Goal: Task Accomplishment & Management: Manage account settings

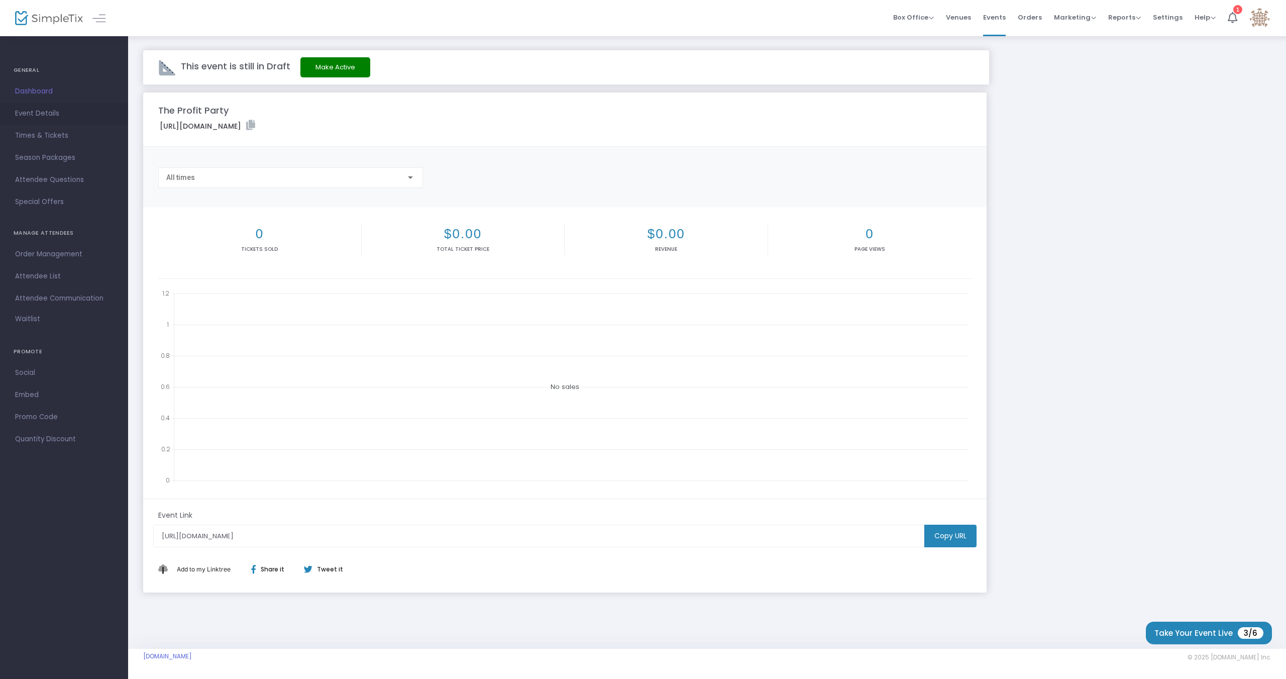
click at [65, 112] on span "Event Details" at bounding box center [64, 113] width 98 height 13
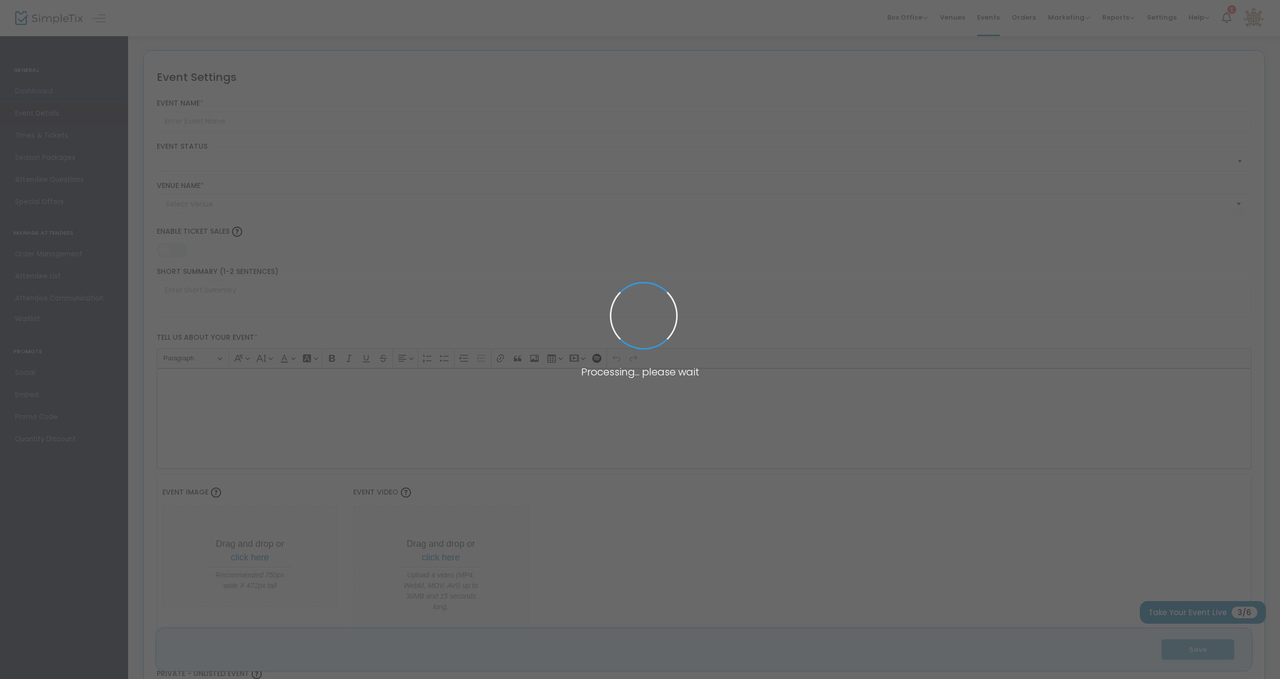
type input "The Profit Party"
type textarea "Profit Party is a hands-on, convention‑style event with themed trading stations…"
type input "Register Now"
type input "TBD"
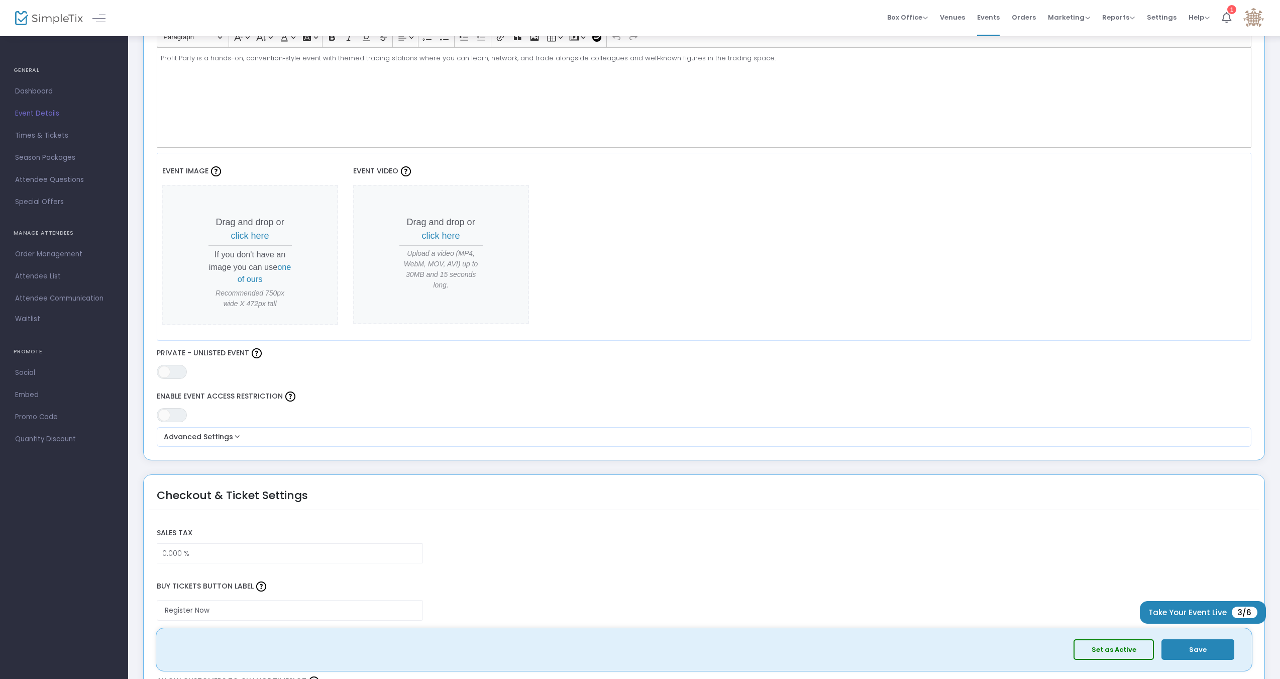
scroll to position [352, 0]
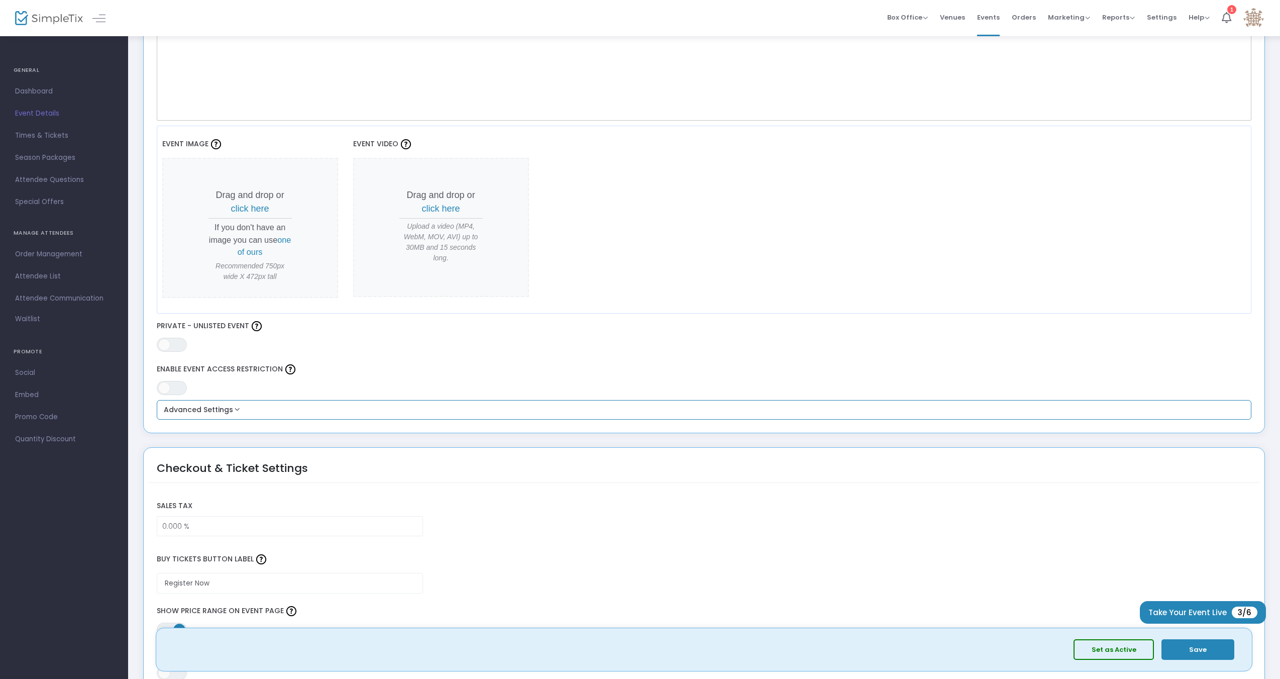
click at [231, 410] on button "Advanced Settings" at bounding box center [704, 410] width 1087 height 12
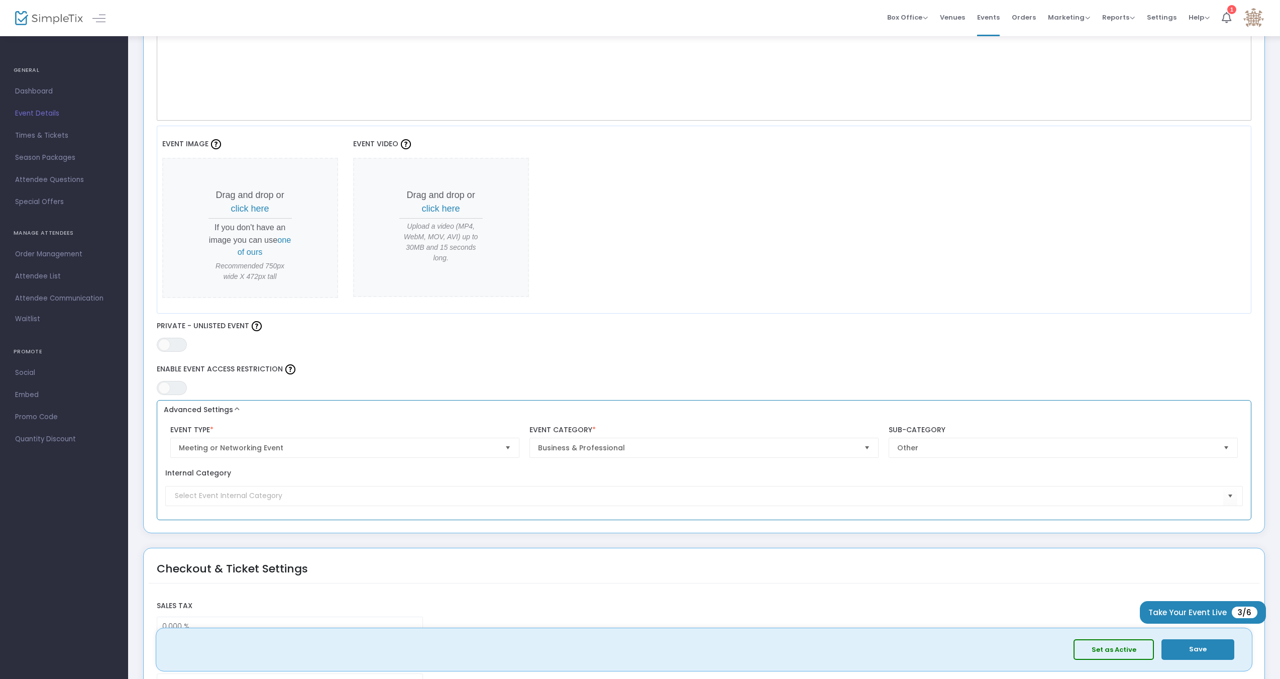
click at [248, 411] on button "Advanced Settings" at bounding box center [704, 410] width 1087 height 12
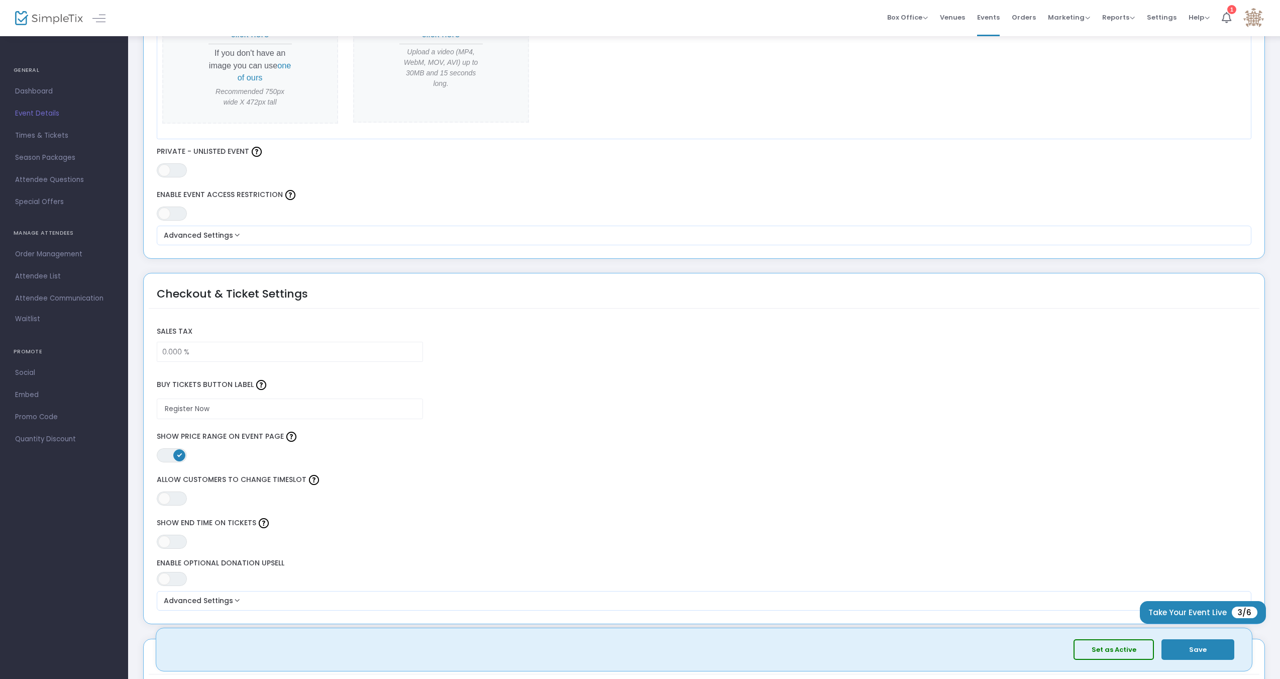
scroll to position [553, 0]
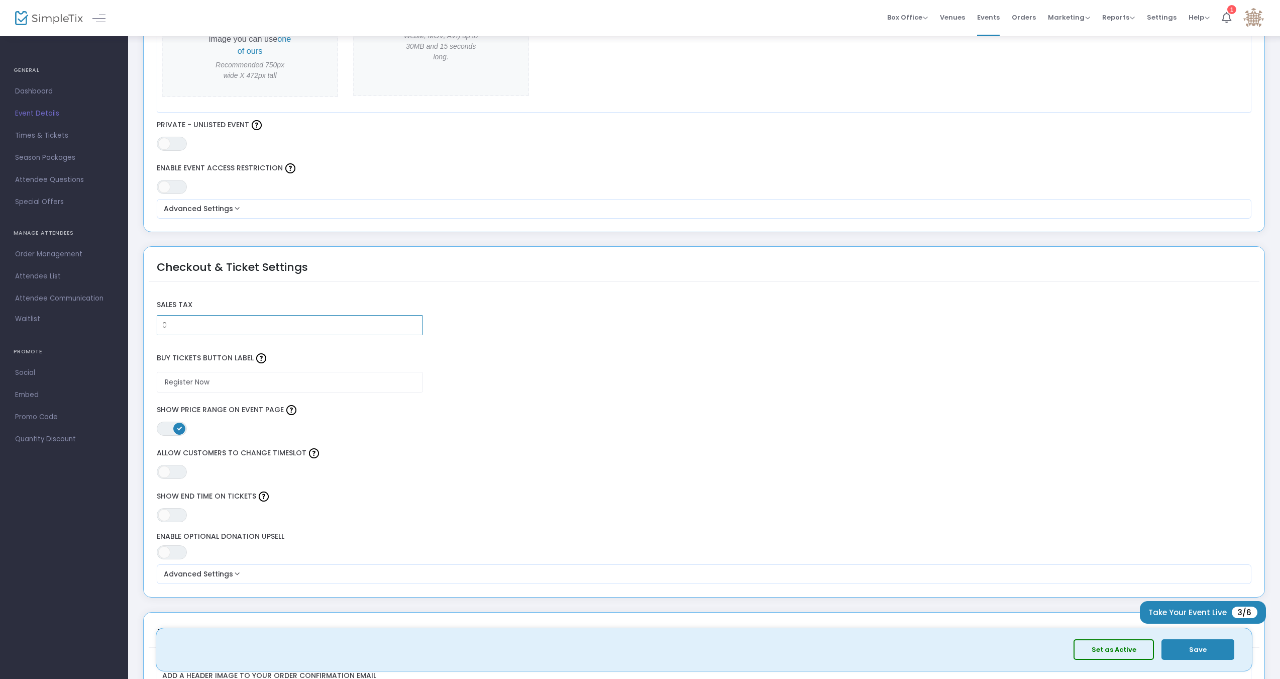
click at [227, 330] on input "0" at bounding box center [289, 325] width 265 height 19
type input "0.000 %"
click at [239, 277] on div "Checkout & Ticket Settings" at bounding box center [232, 274] width 151 height 30
click at [215, 380] on input "Register Now" at bounding box center [290, 382] width 266 height 21
click at [218, 366] on label "Buy Tickets Button Label" at bounding box center [704, 358] width 1105 height 27
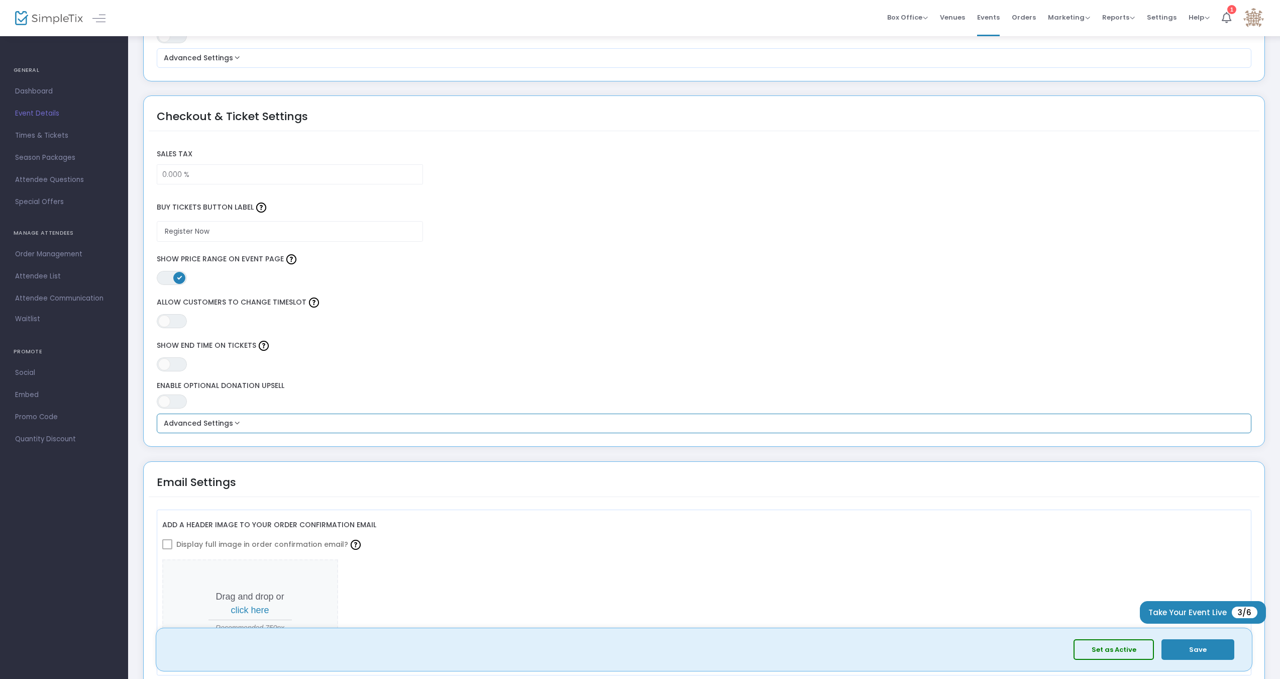
click at [229, 425] on button "Advanced Settings" at bounding box center [704, 424] width 1087 height 12
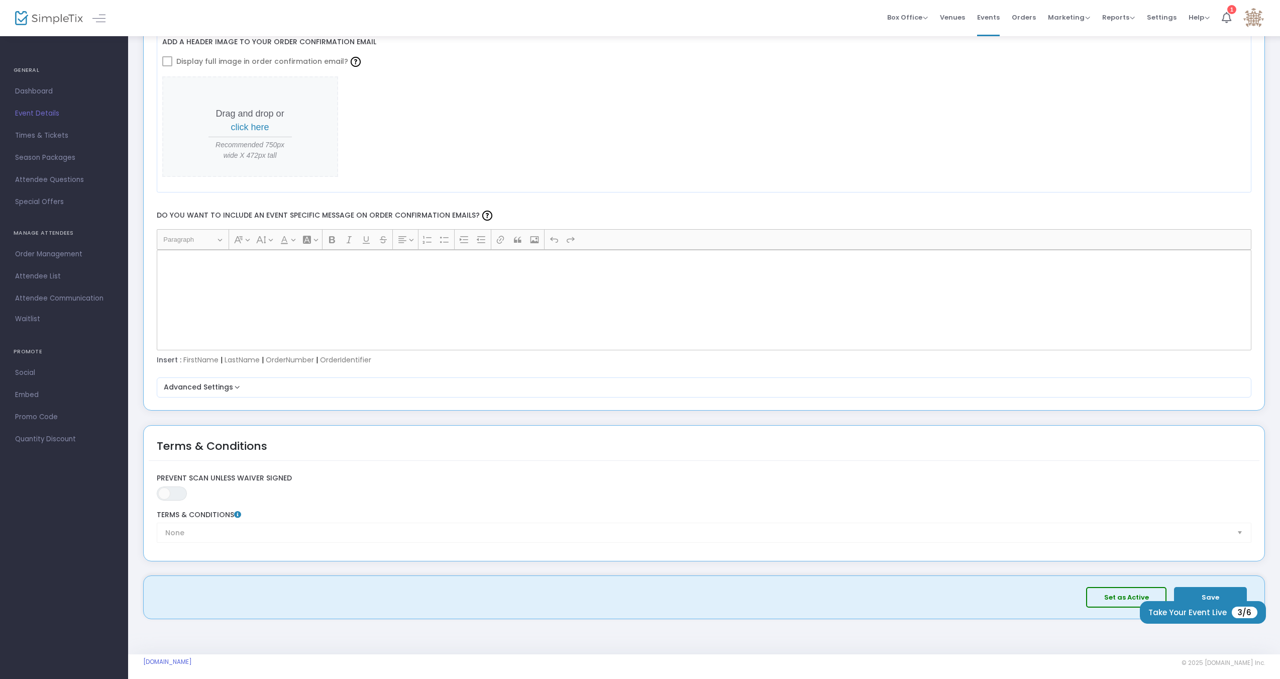
scroll to position [1433, 0]
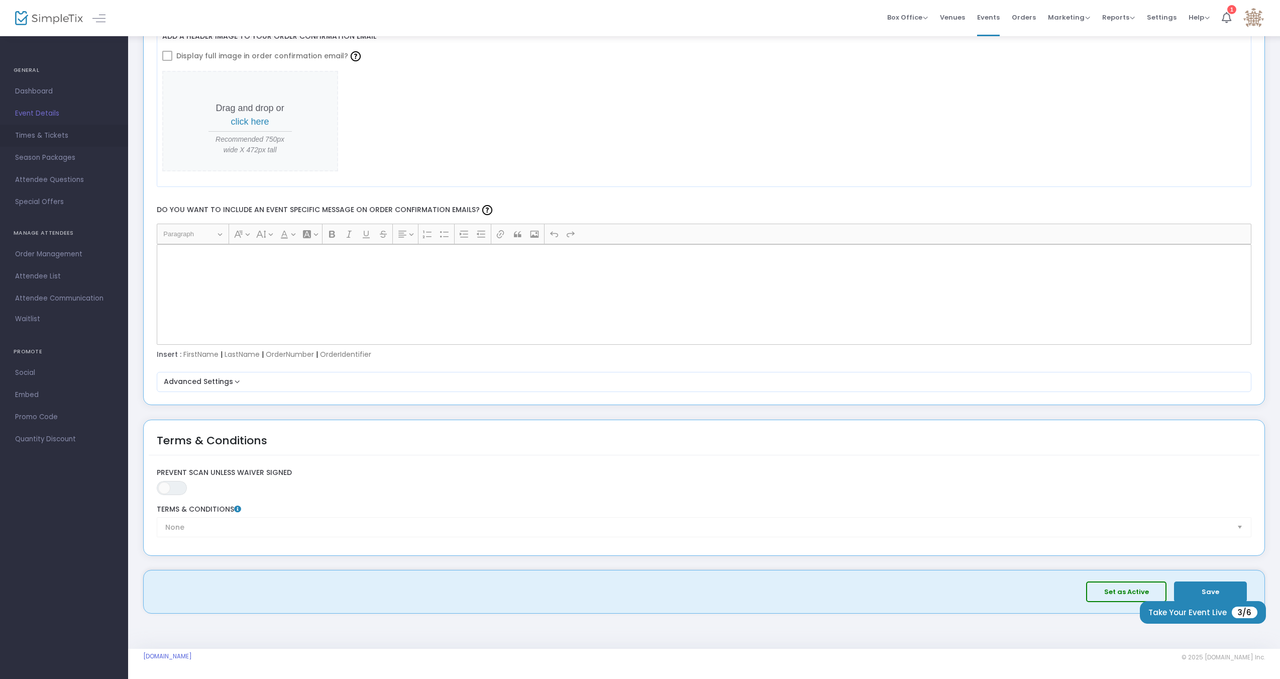
click at [93, 141] on span "Times & Tickets" at bounding box center [64, 135] width 98 height 13
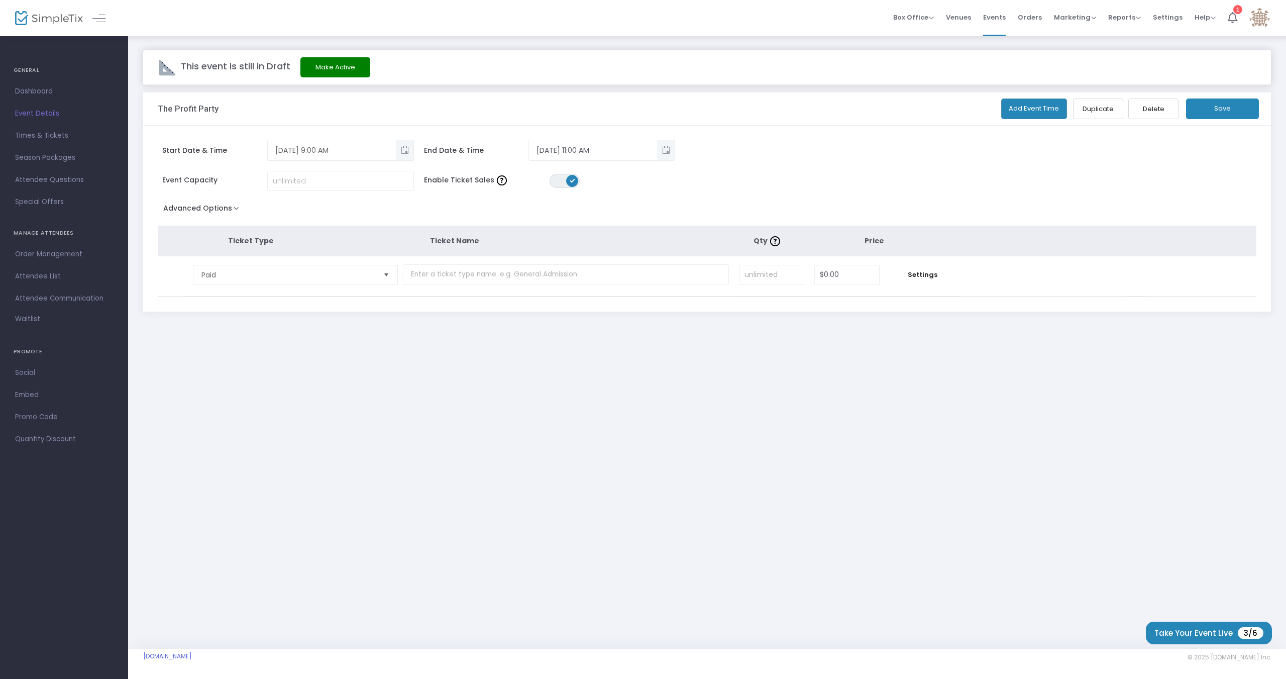
click at [402, 147] on span "Toggle popup" at bounding box center [404, 150] width 17 height 17
click at [524, 130] on div "Start Date & Time 10/27/2025 9:00 AM Date Time October 2025 Today Su Mo Tu We T…" at bounding box center [707, 219] width 1128 height 186
click at [664, 154] on span "Toggle popup" at bounding box center [666, 150] width 17 height 17
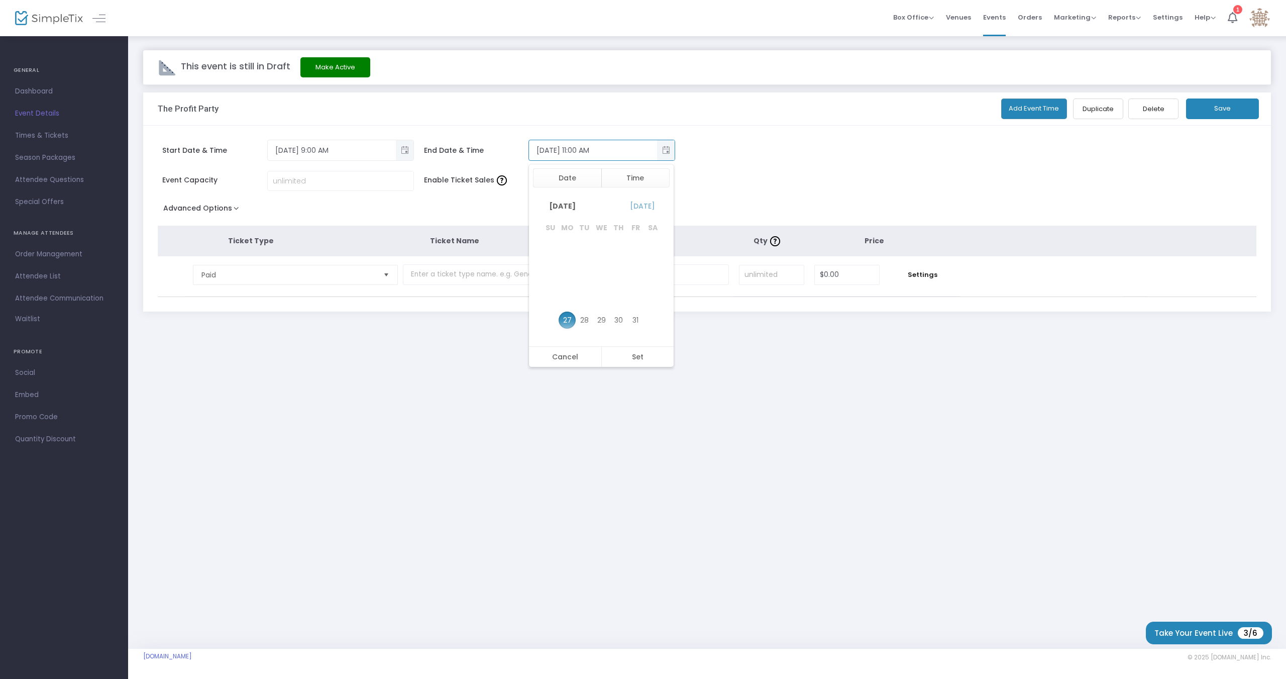
click at [703, 177] on div "Event Capacity Enable Ticket Sales ON OFF" at bounding box center [484, 186] width 663 height 30
click at [582, 148] on input "10/27/2025 11:00 AM" at bounding box center [593, 150] width 128 height 17
click at [579, 153] on input "10/27/2025 11:00 AM" at bounding box center [593, 150] width 128 height 17
click at [592, 150] on input "10/27/2025 11:00 AM" at bounding box center [593, 150] width 128 height 17
click at [603, 150] on input "10/27/2025 11:00 AM" at bounding box center [593, 150] width 128 height 17
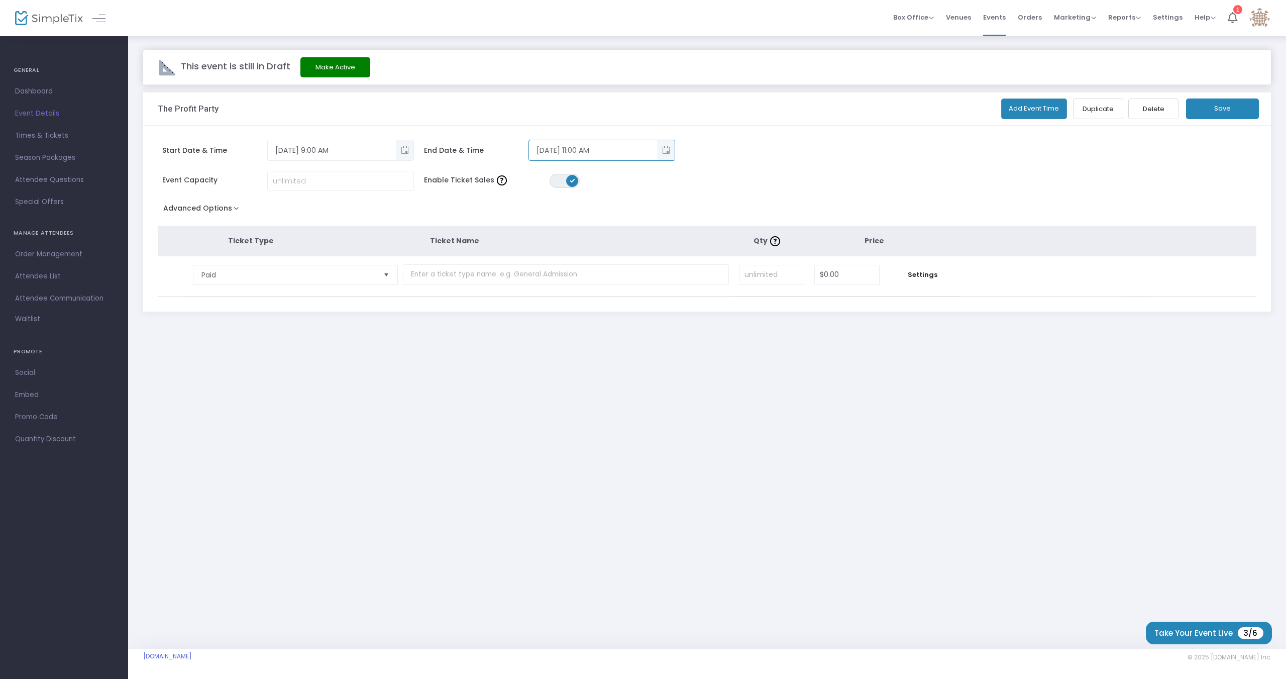
click at [669, 149] on span "Toggle popup" at bounding box center [666, 150] width 17 height 17
click at [563, 322] on span "27" at bounding box center [567, 320] width 17 height 17
click at [639, 347] on button "Set" at bounding box center [637, 357] width 73 height 20
type input "10/27/2025 6:00 PM"
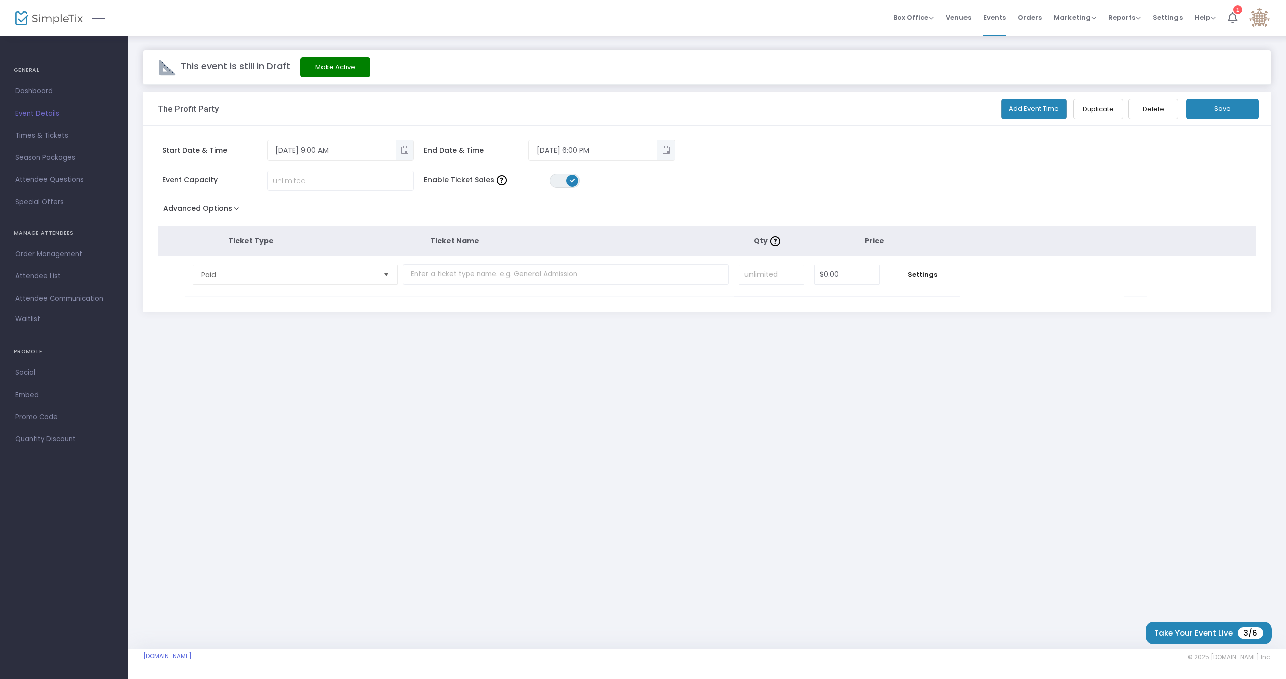
click at [622, 356] on div "This event is still in Draft Make Active The Profit Party Add Event Time Duplic…" at bounding box center [707, 198] width 1158 height 326
click at [337, 275] on span "Paid" at bounding box center [288, 275] width 174 height 10
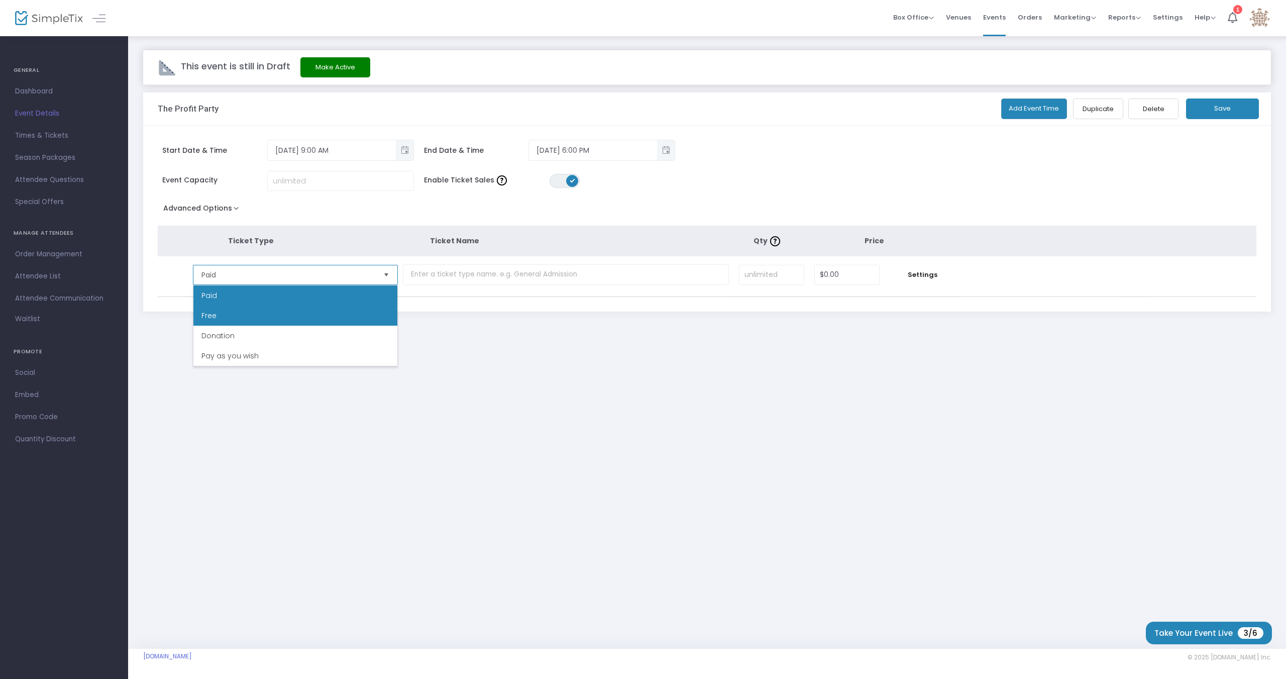
click at [334, 312] on li "Free" at bounding box center [295, 315] width 204 height 20
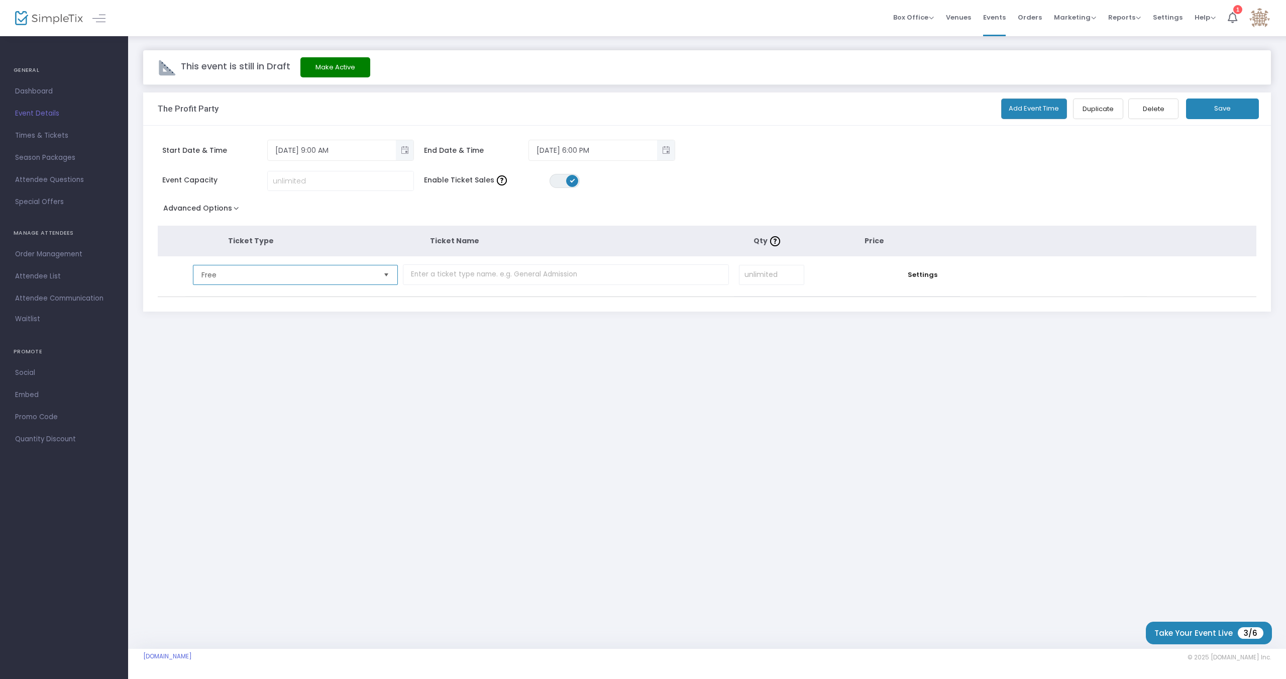
click at [356, 273] on span "Free" at bounding box center [288, 275] width 174 height 10
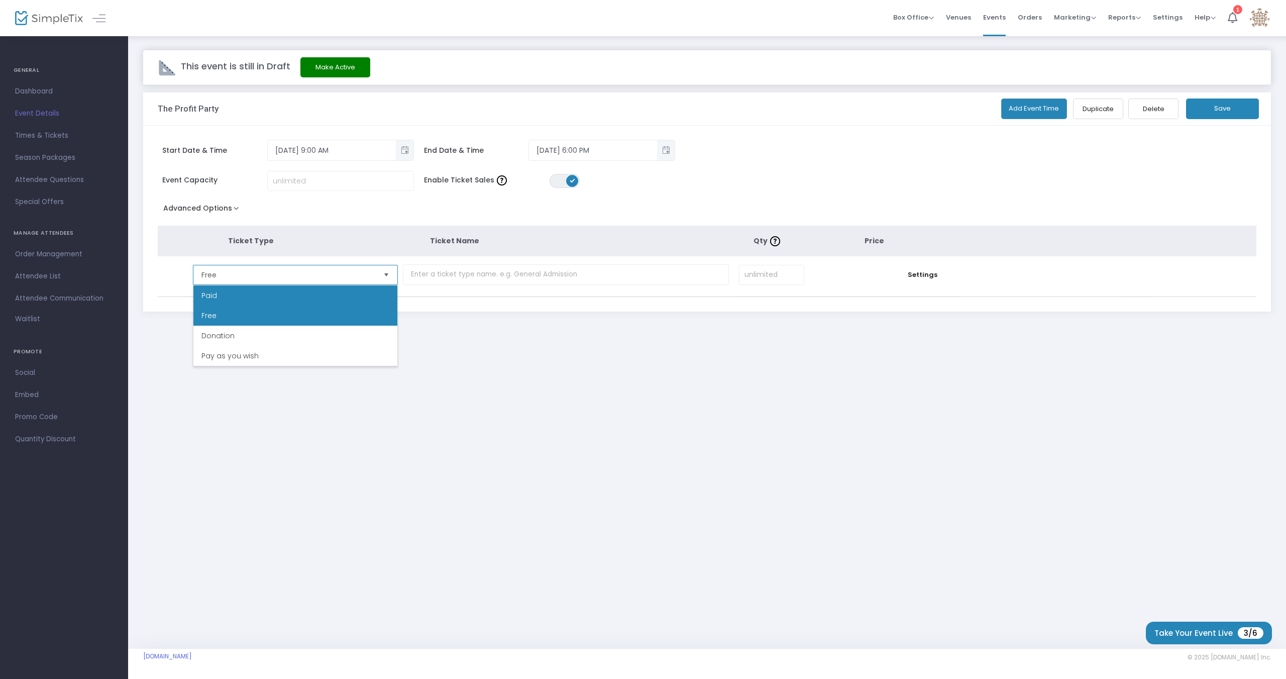
click at [337, 298] on li "Paid" at bounding box center [295, 295] width 204 height 20
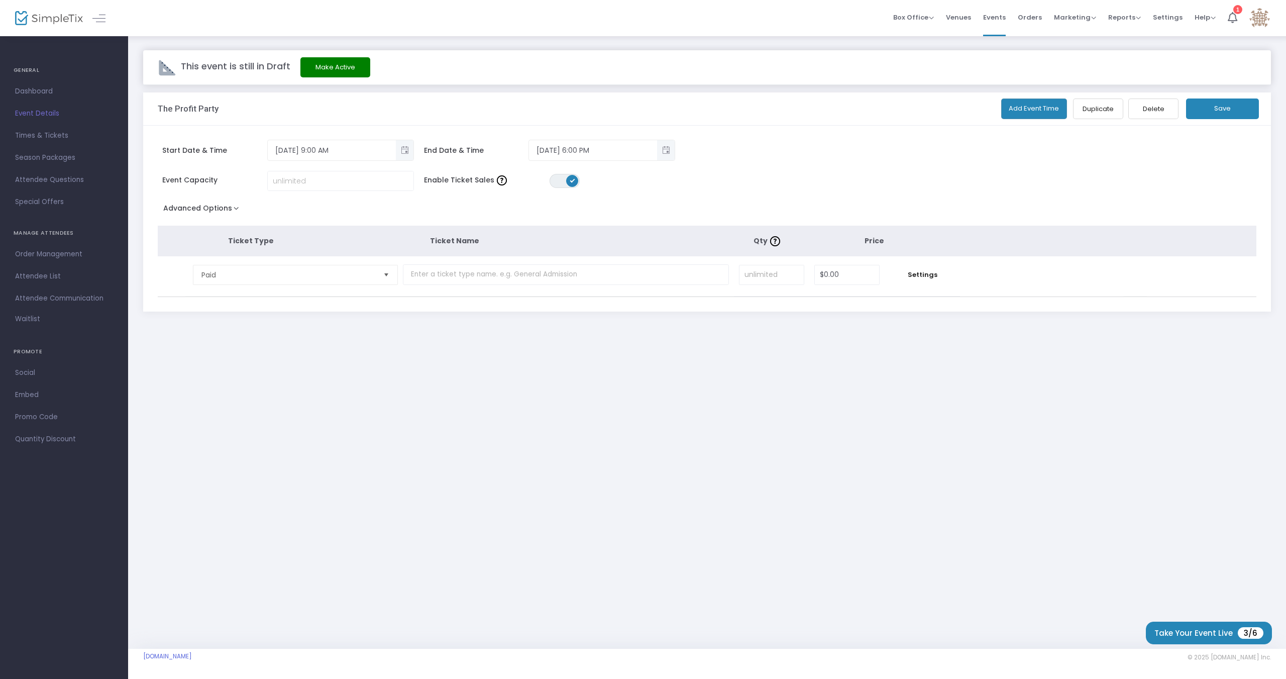
click at [594, 333] on div "This event is still in Draft Make Active The Profit Party Add Event Time Duplic…" at bounding box center [707, 198] width 1158 height 326
click at [236, 206] on button "Advanced Options" at bounding box center [203, 210] width 91 height 18
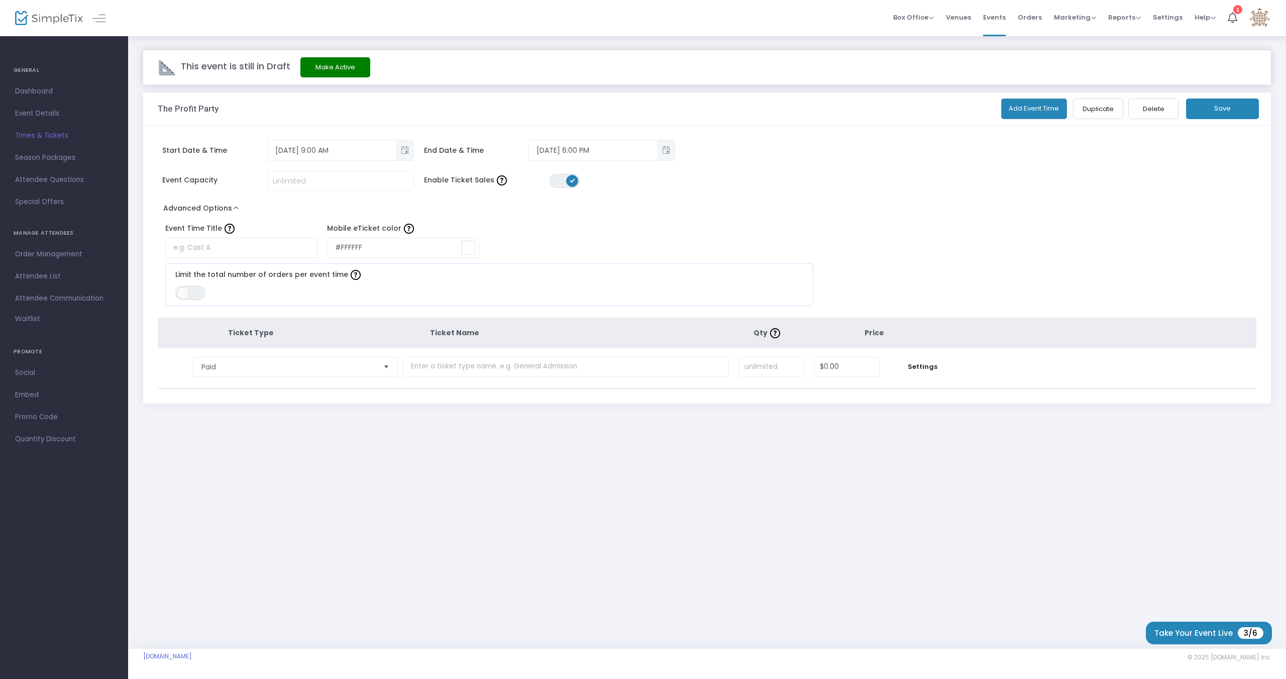
click at [236, 206] on button "Advanced Options" at bounding box center [203, 210] width 91 height 18
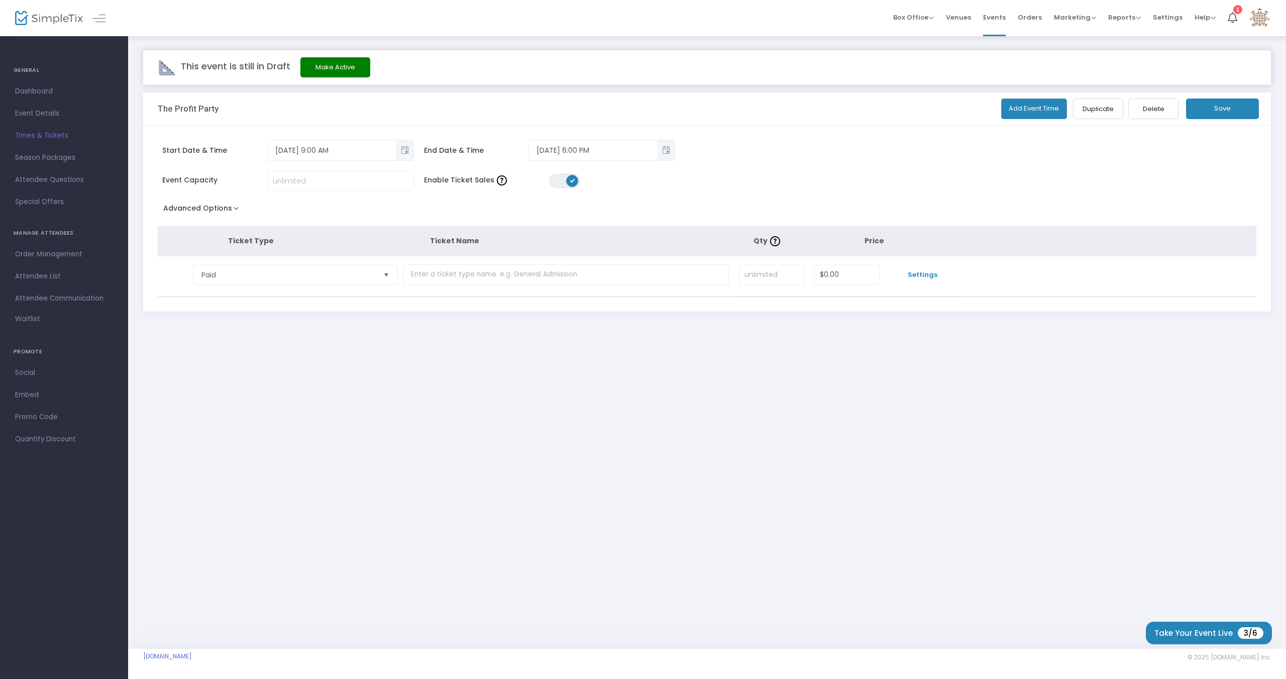
click at [922, 271] on span "Settings" at bounding box center [922, 275] width 65 height 10
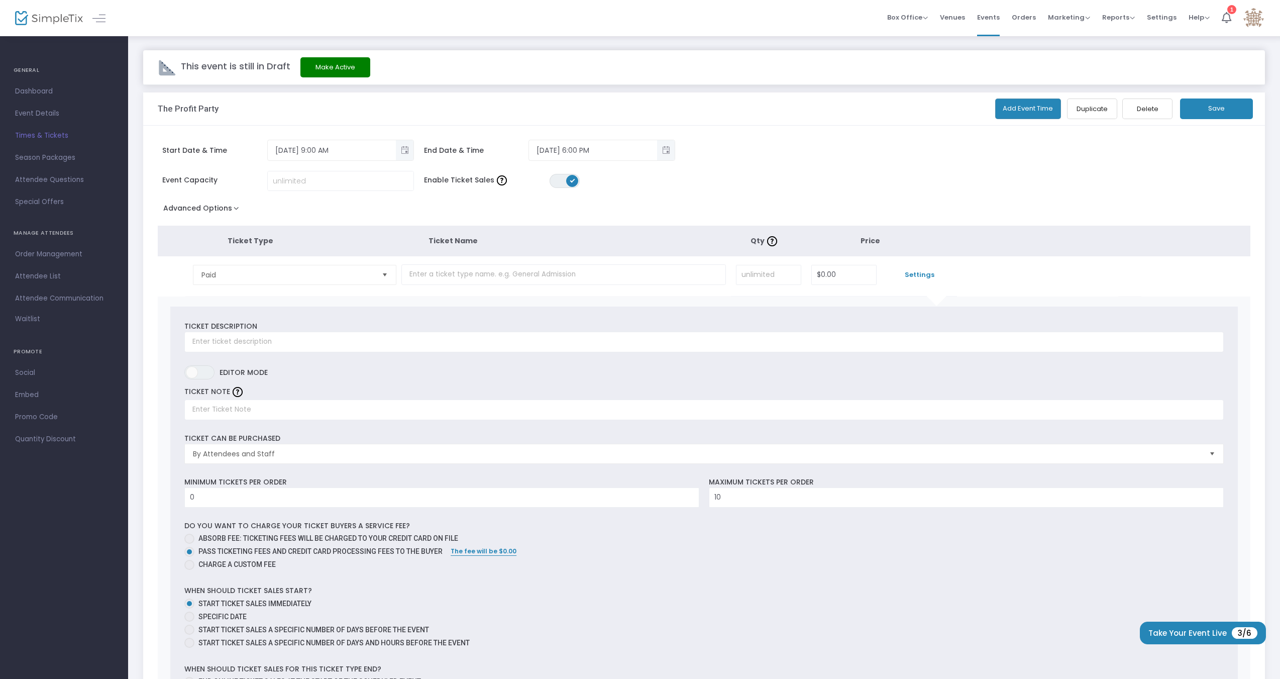
click at [922, 271] on span "Settings" at bounding box center [919, 275] width 65 height 10
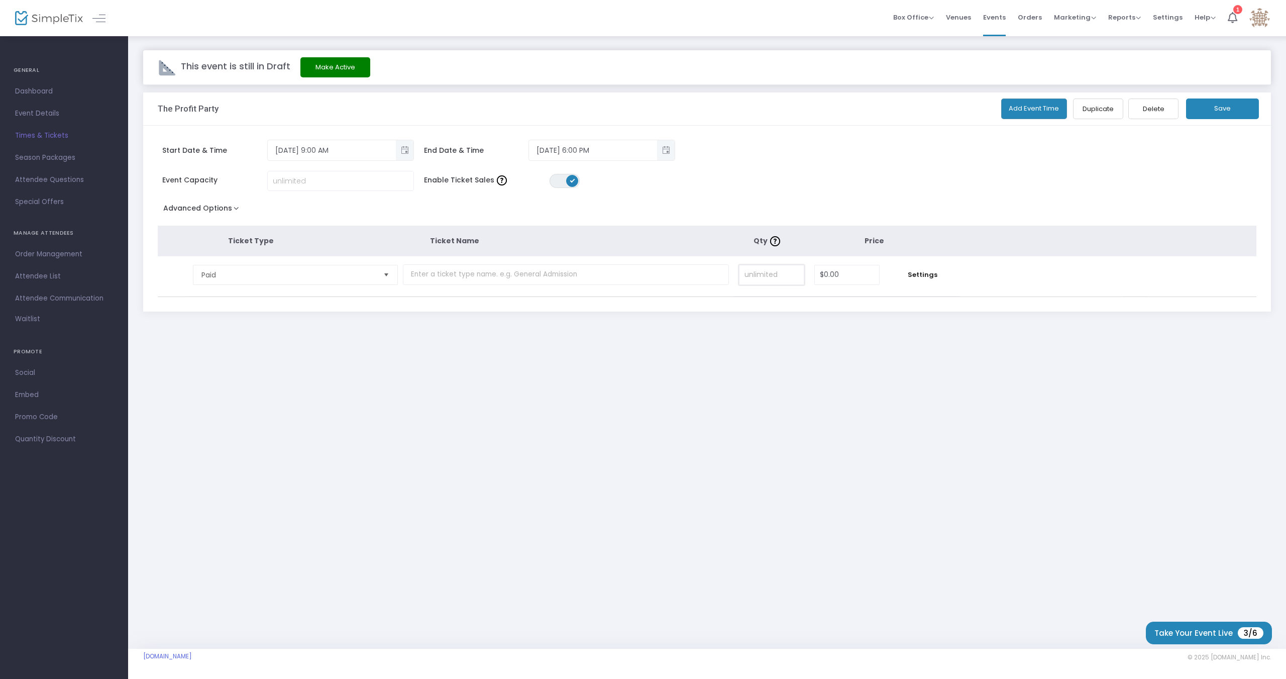
click at [777, 274] on input at bounding box center [772, 274] width 64 height 19
click at [832, 274] on input "0" at bounding box center [847, 274] width 64 height 19
type input "$179.99"
click at [802, 367] on div "This event is still in Draft Make Active The Profit Party Add Event Time Duplic…" at bounding box center [707, 341] width 1158 height 613
click at [554, 273] on input "text" at bounding box center [566, 274] width 327 height 21
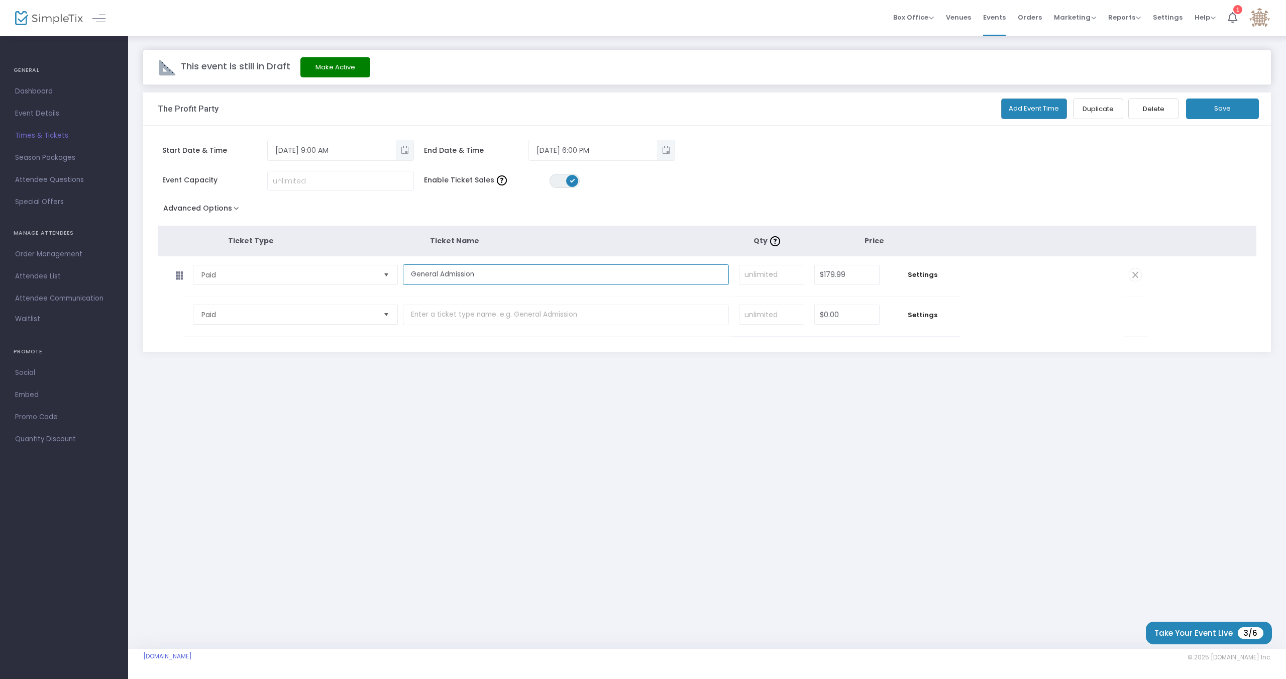
type input "General Admission"
click at [530, 316] on input "text" at bounding box center [566, 314] width 327 height 21
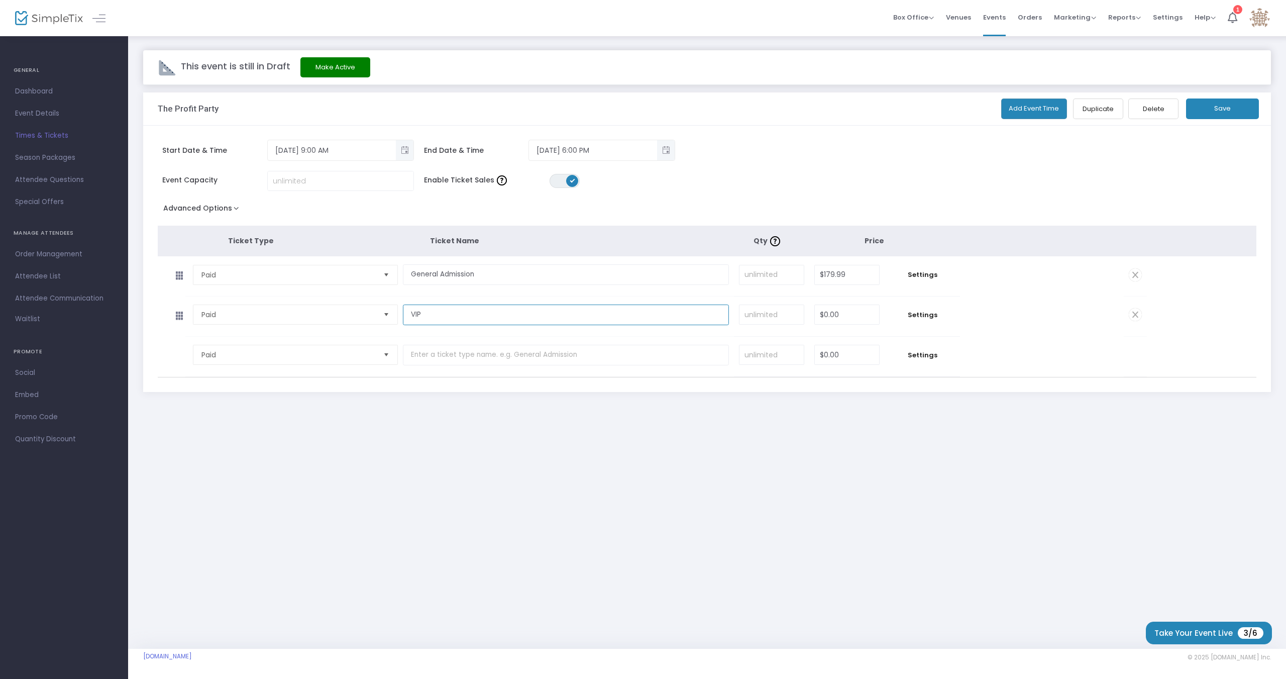
type input "VIP"
type input "0"
